Goal: Check status: Check status

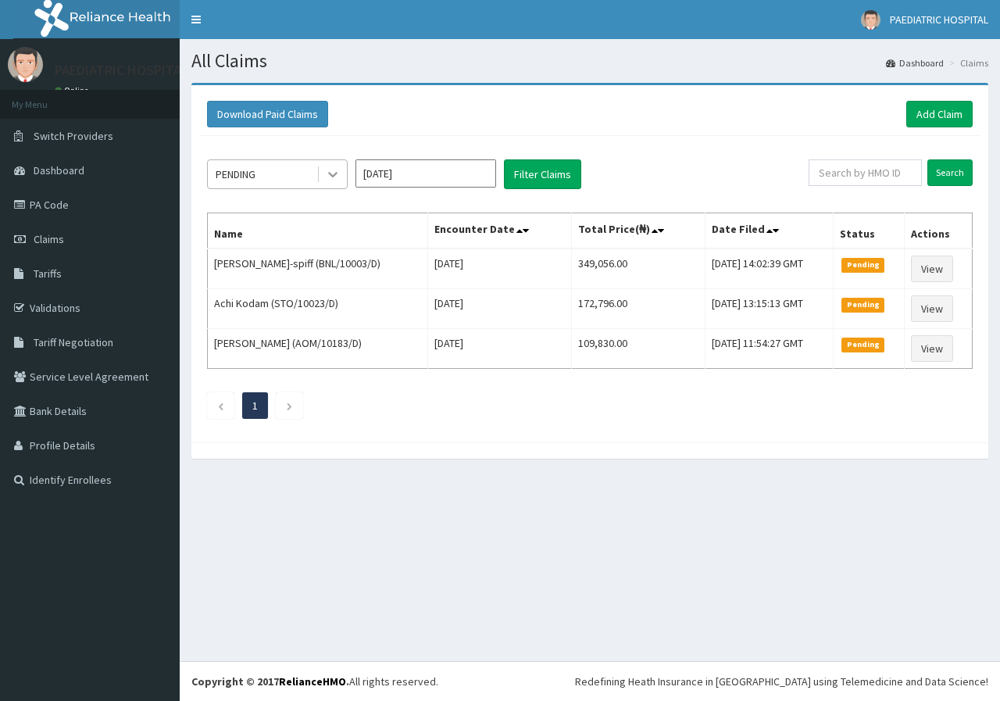
click at [335, 169] on icon at bounding box center [333, 174] width 16 height 16
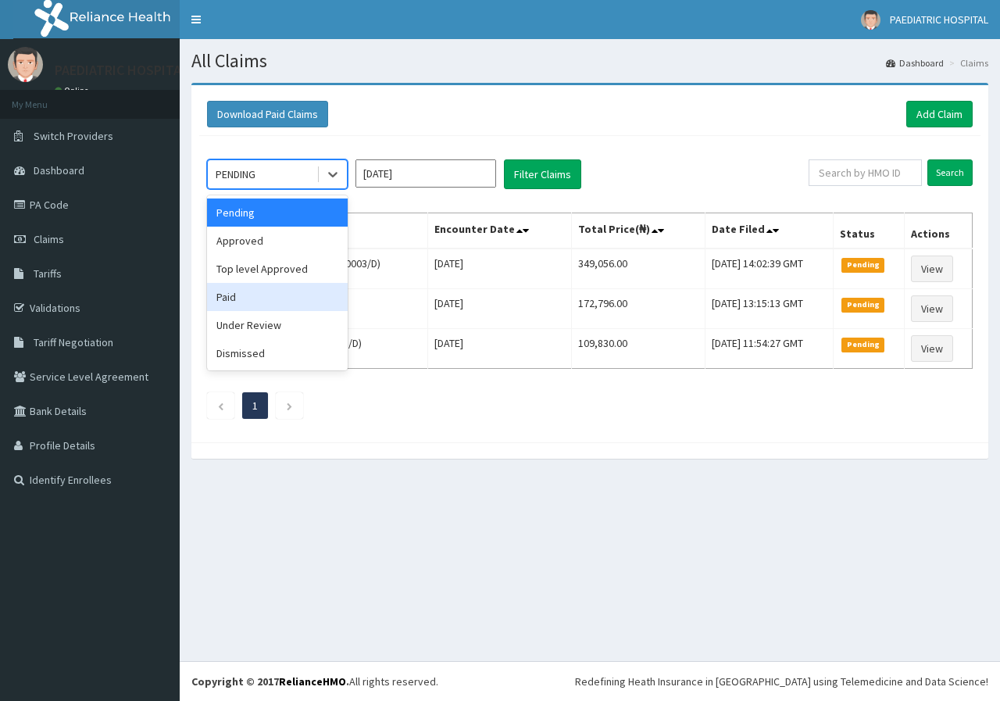
click at [246, 299] on div "Paid" at bounding box center [277, 297] width 141 height 28
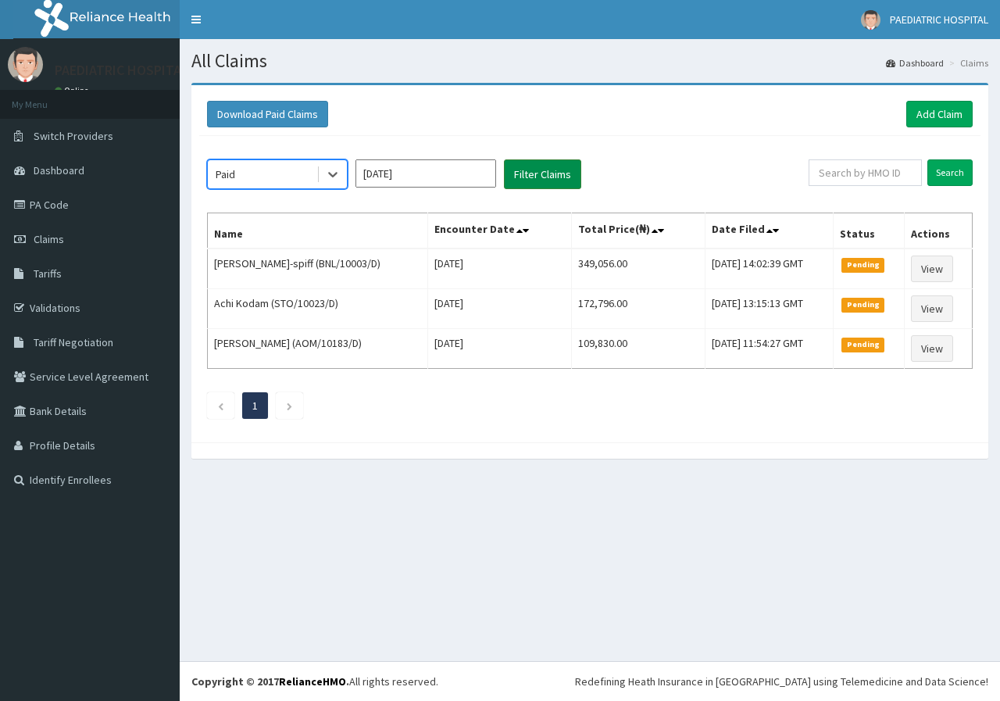
click at [530, 180] on button "Filter Claims" at bounding box center [542, 174] width 77 height 30
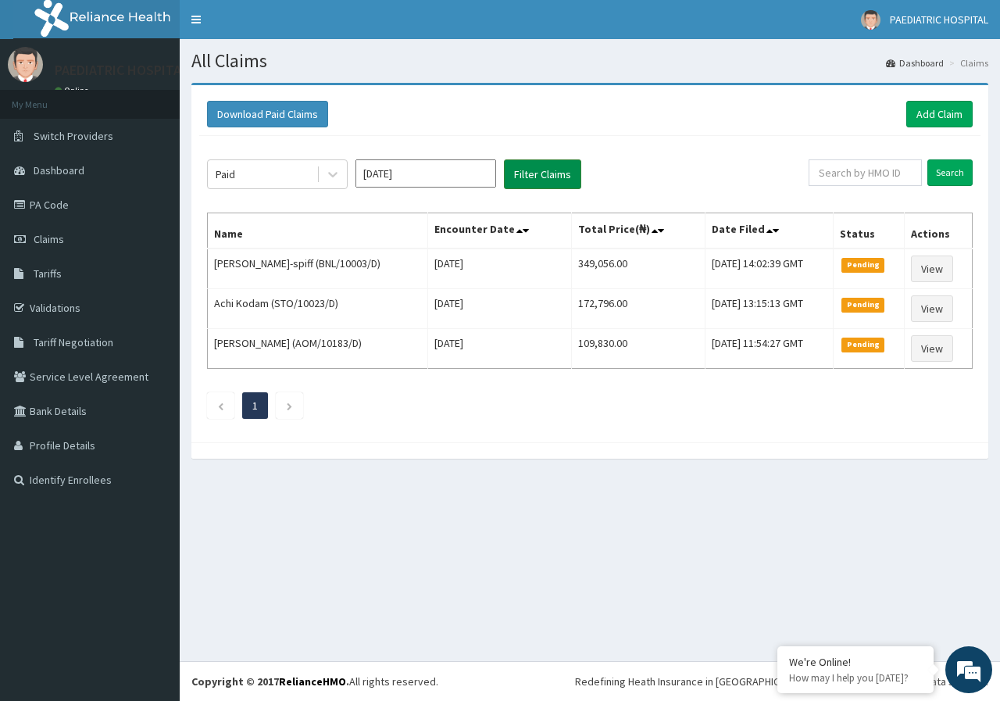
click at [541, 177] on button "Filter Claims" at bounding box center [542, 174] width 77 height 30
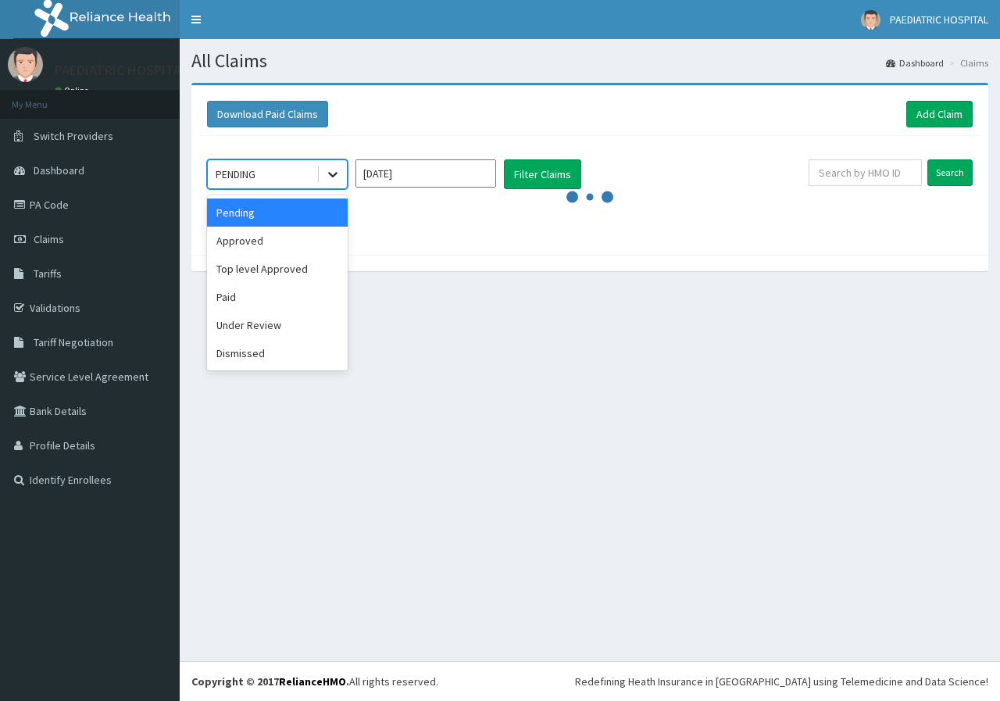
click at [331, 177] on icon at bounding box center [333, 174] width 16 height 16
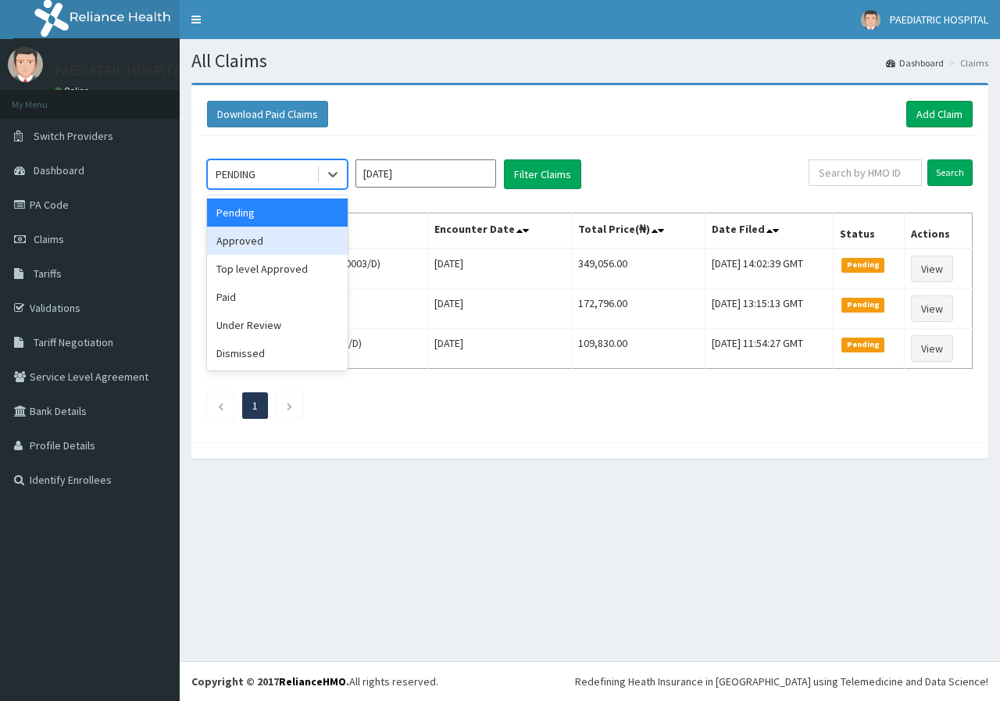
click at [248, 240] on div "Approved" at bounding box center [277, 241] width 141 height 28
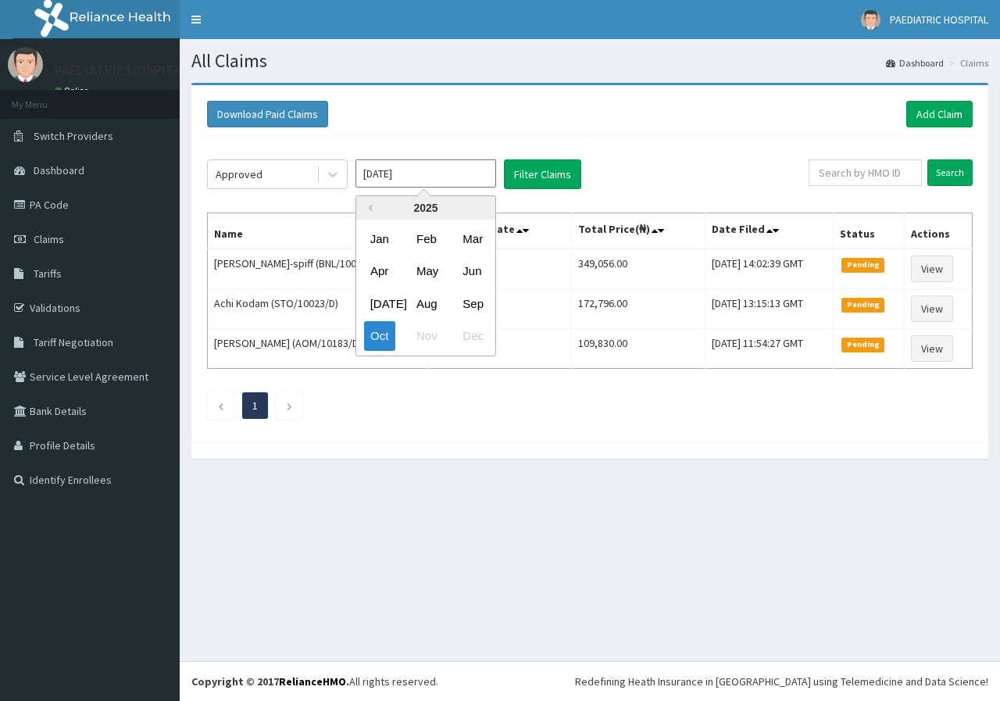
click at [430, 173] on input "Oct 2025" at bounding box center [425, 173] width 141 height 28
click at [466, 298] on div "Sep" at bounding box center [471, 303] width 31 height 29
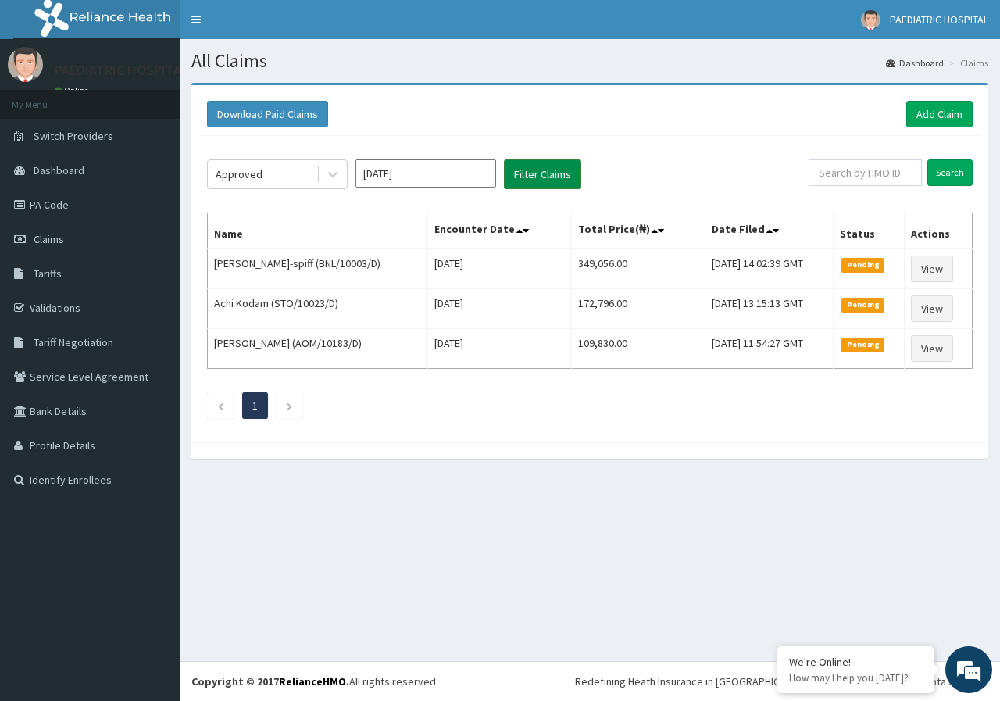
click at [538, 173] on button "Filter Claims" at bounding box center [542, 174] width 77 height 30
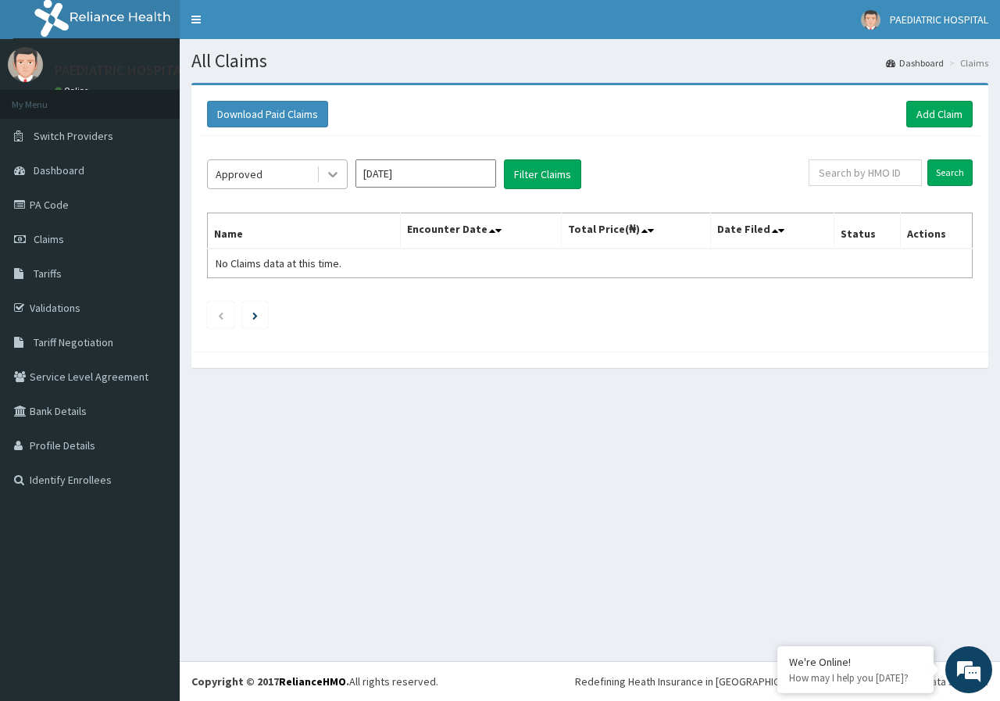
click at [332, 176] on icon at bounding box center [332, 175] width 9 height 5
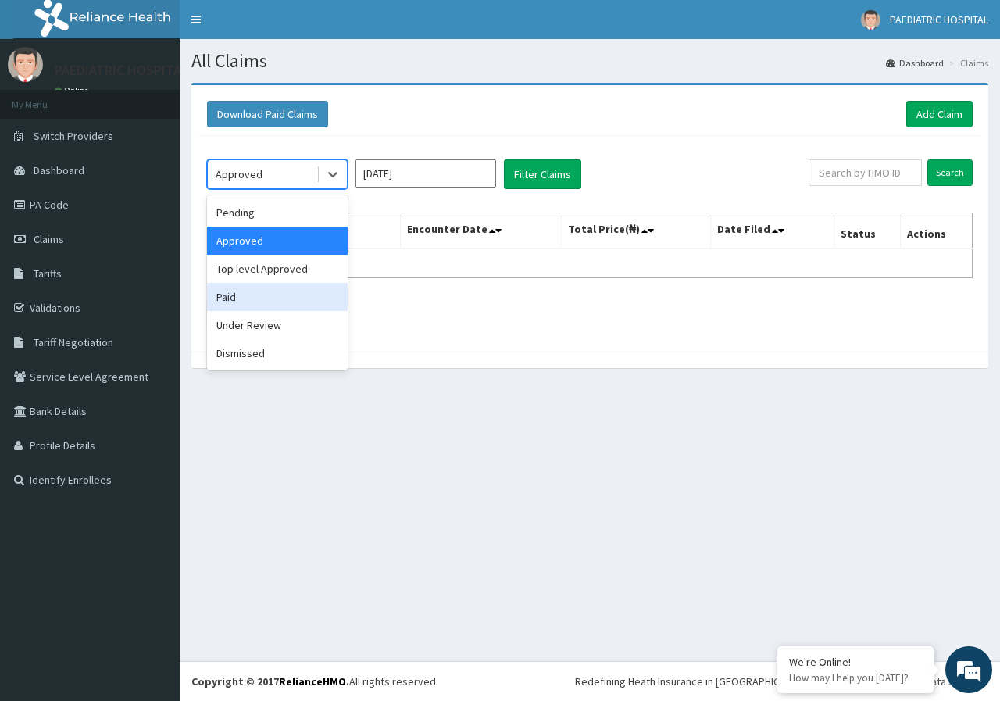
click at [260, 305] on div "Paid" at bounding box center [277, 297] width 141 height 28
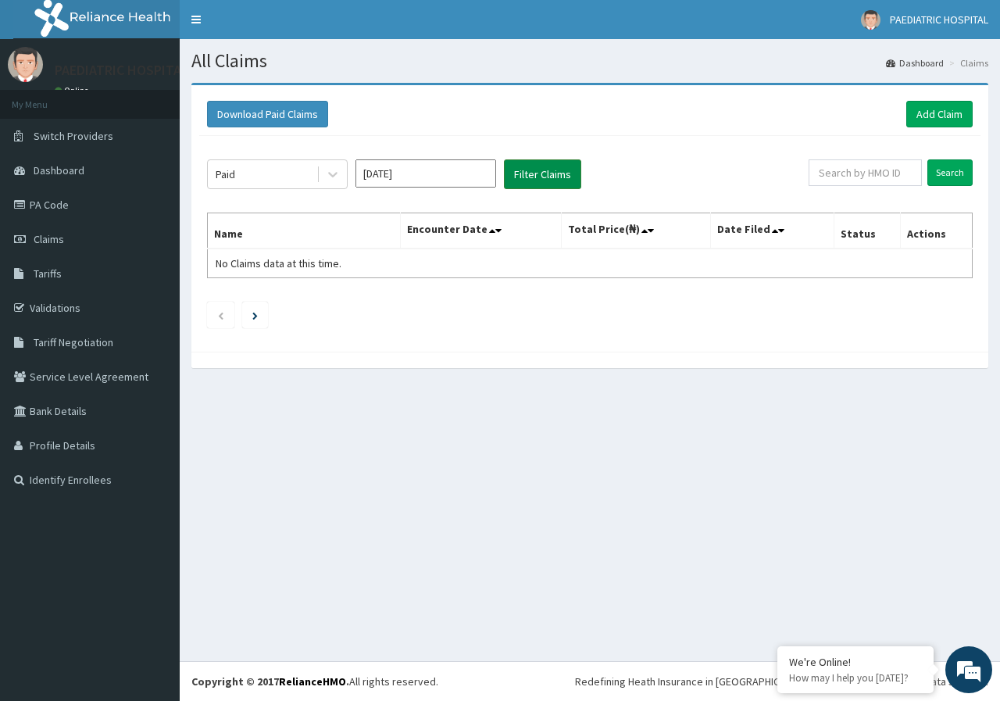
click at [520, 170] on button "Filter Claims" at bounding box center [542, 174] width 77 height 30
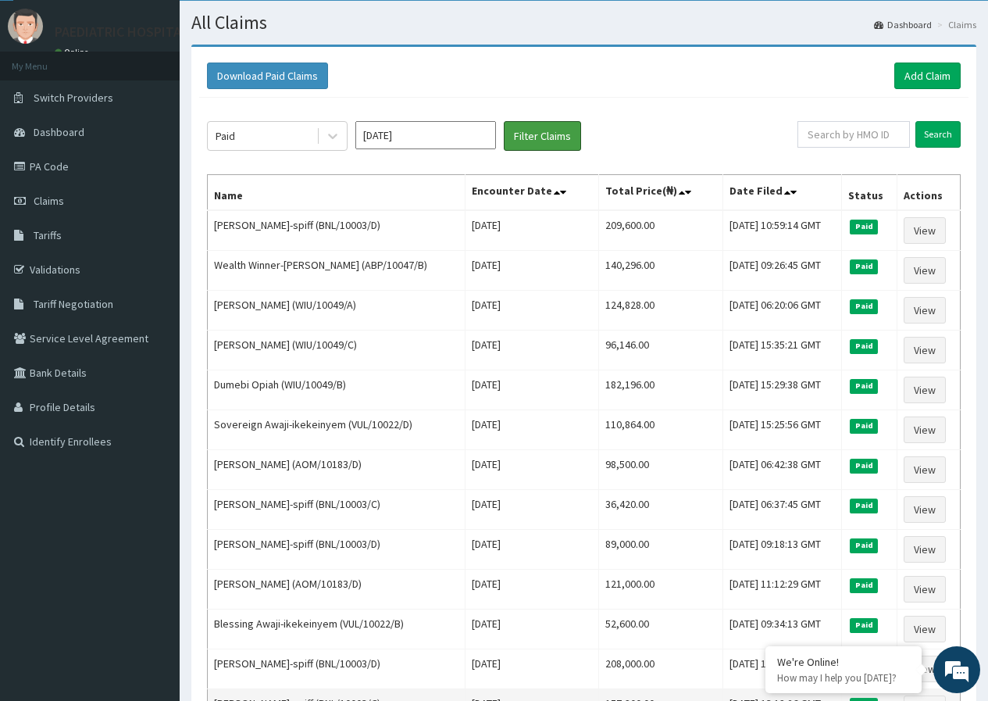
scroll to position [30, 0]
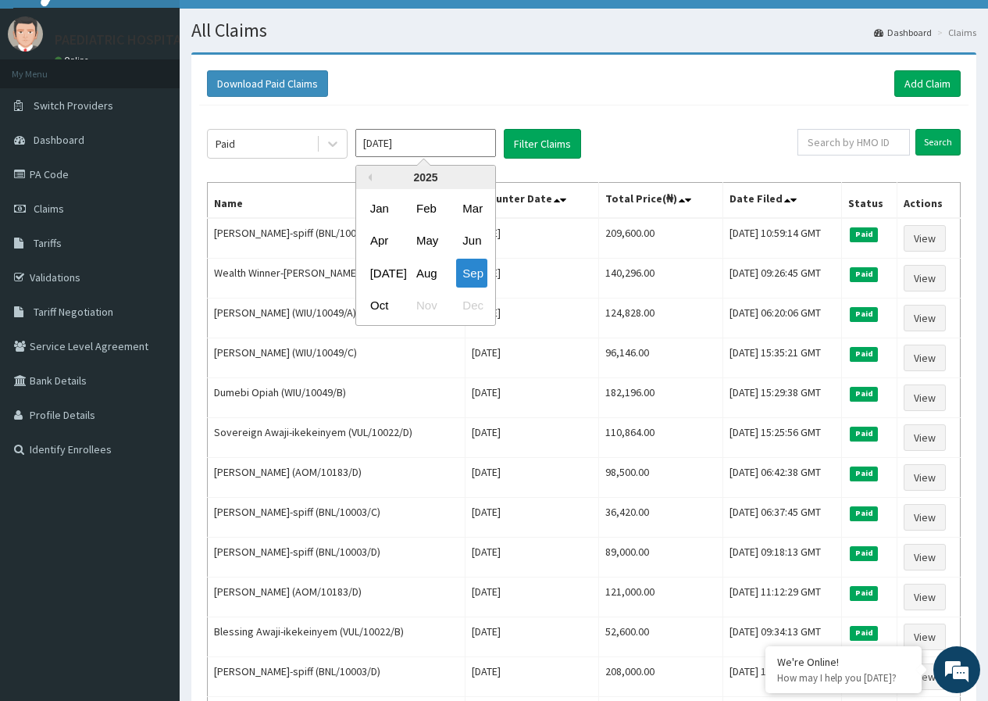
click at [445, 142] on input "[DATE]" at bounding box center [425, 143] width 141 height 28
click at [384, 297] on div "Oct" at bounding box center [379, 305] width 31 height 29
type input "Oct 2025"
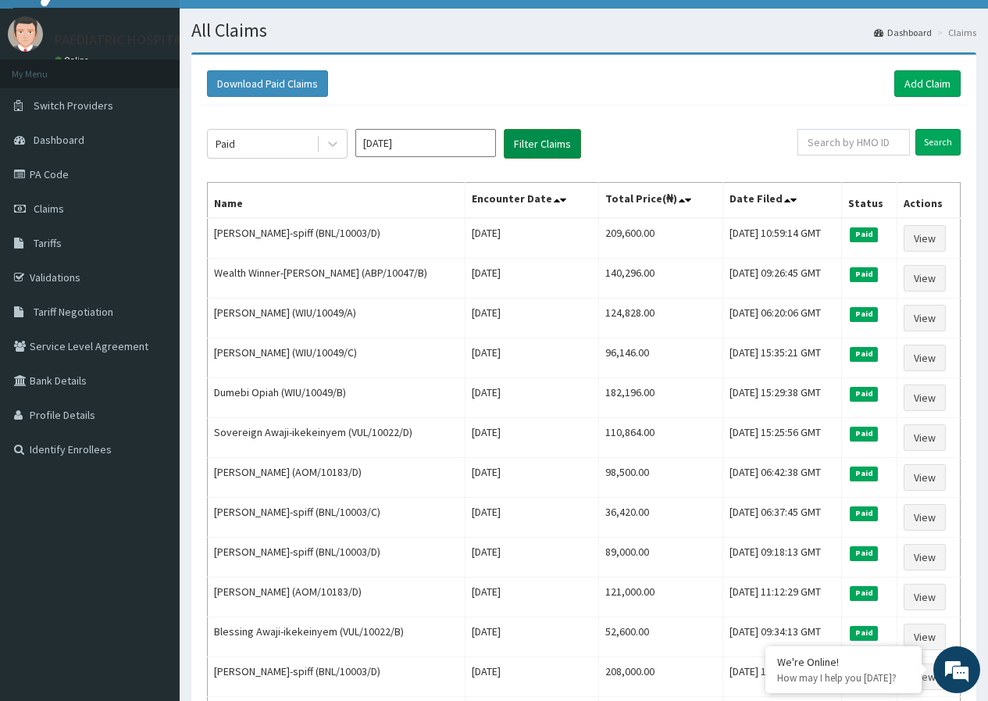
click at [539, 145] on button "Filter Claims" at bounding box center [542, 144] width 77 height 30
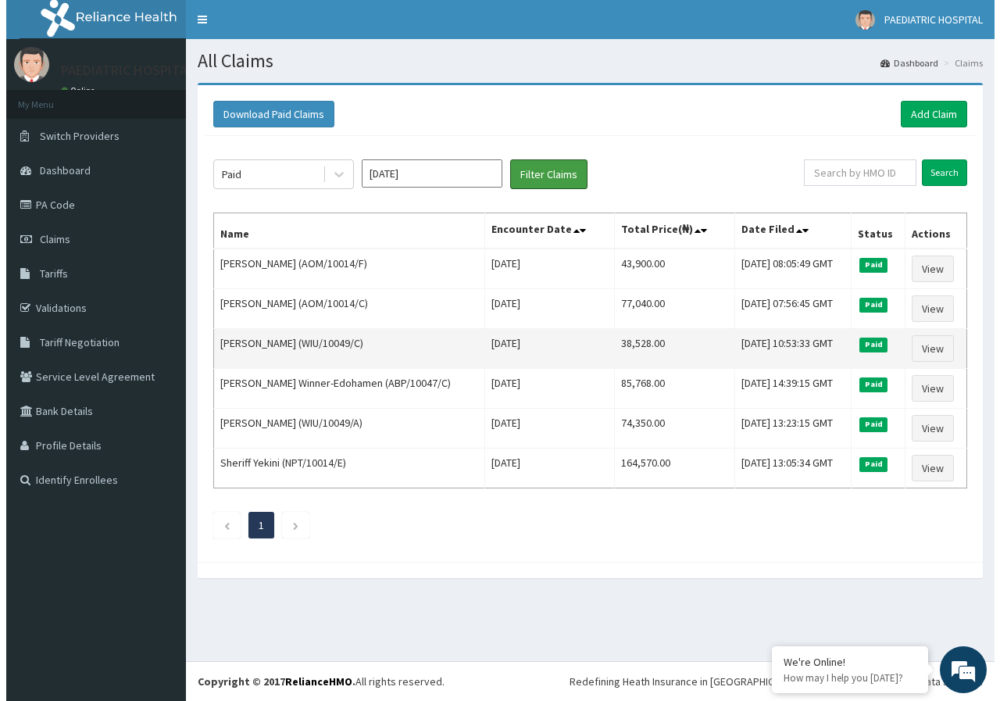
scroll to position [0, 0]
